Goal: Task Accomplishment & Management: Use online tool/utility

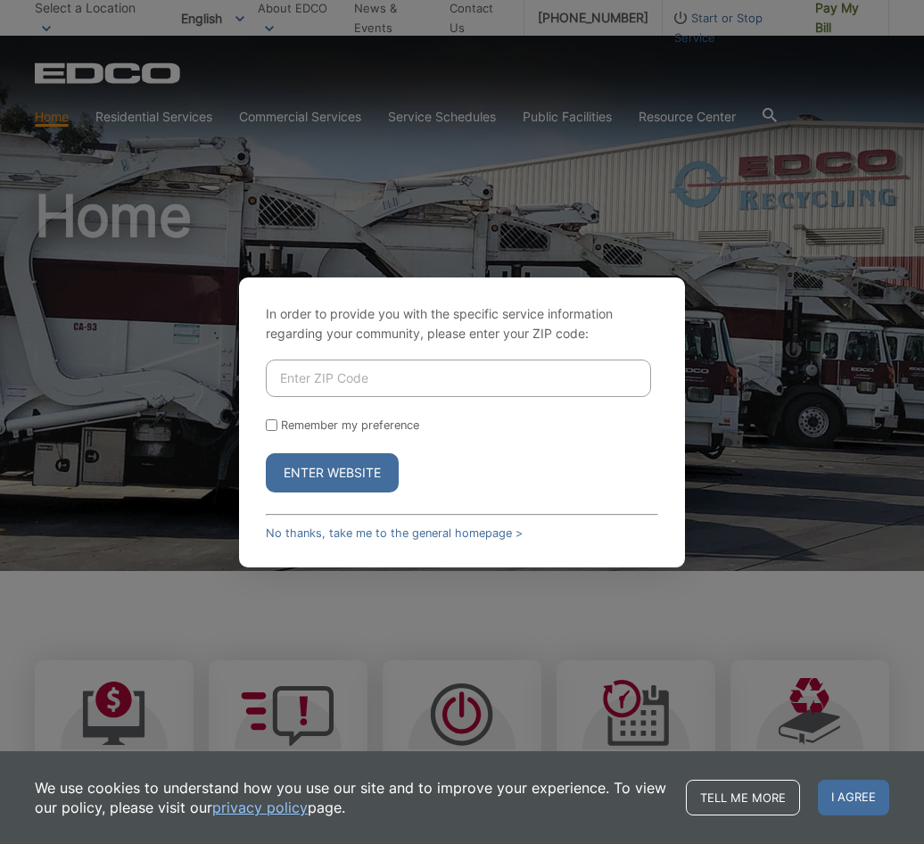
click at [350, 376] on input "Enter ZIP Code" at bounding box center [458, 378] width 385 height 37
type input "92781"
click at [345, 482] on button "Enter Website" at bounding box center [332, 472] width 133 height 39
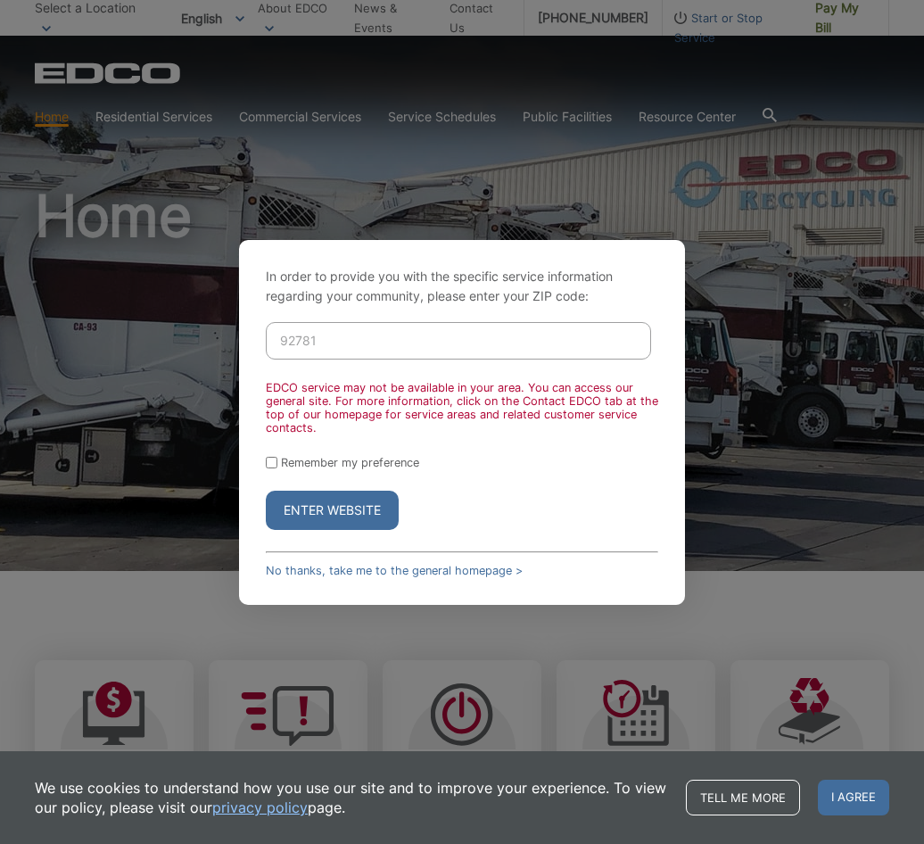
click at [269, 467] on input "Remember my preference" at bounding box center [272, 463] width 12 height 12
checkbox input "true"
click at [306, 505] on button "Enter Website" at bounding box center [332, 510] width 133 height 39
click at [368, 515] on button "Enter Website" at bounding box center [332, 510] width 133 height 39
click at [368, 568] on link "No thanks, take me to the general homepage >" at bounding box center [394, 570] width 257 height 13
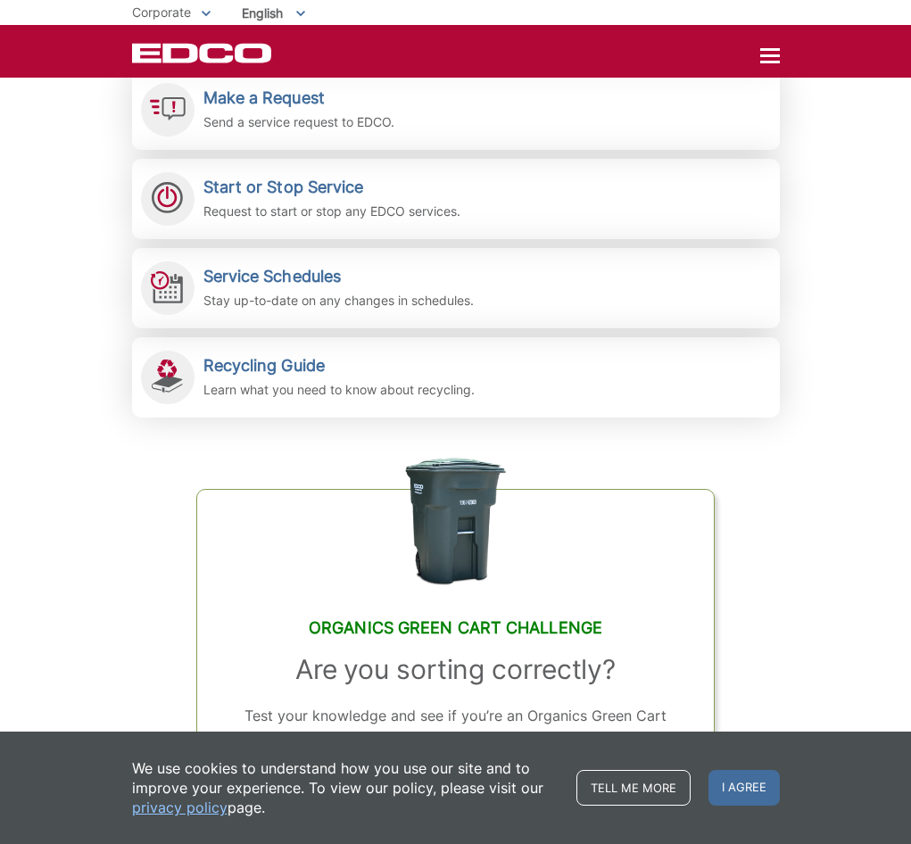
scroll to position [535, 0]
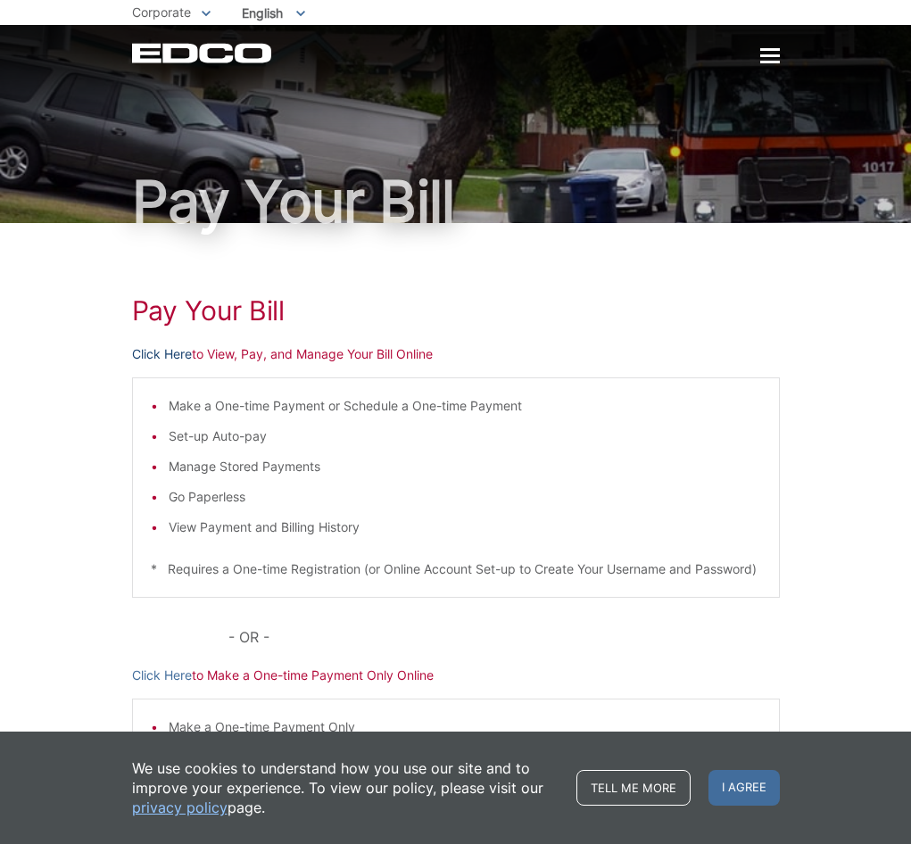
click at [132, 364] on link "Click Here" at bounding box center [162, 354] width 60 height 20
